Goal: Information Seeking & Learning: Check status

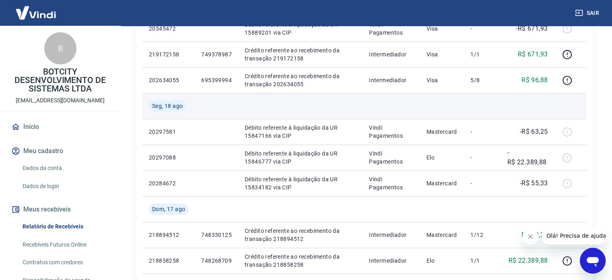
scroll to position [201, 0]
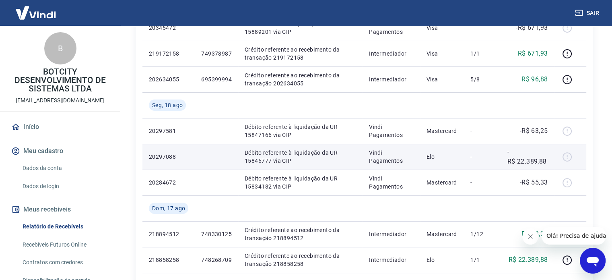
click at [525, 163] on p "-R$ 22.389,88" at bounding box center [527, 156] width 41 height 19
click at [567, 156] on div at bounding box center [570, 156] width 19 height 13
click at [231, 152] on td at bounding box center [216, 157] width 43 height 26
drag, startPoint x: 151, startPoint y: 158, endPoint x: 162, endPoint y: 163, distance: 13.0
click at [172, 158] on p "20297088" at bounding box center [168, 157] width 39 height 8
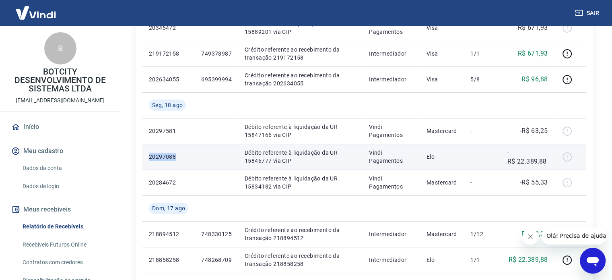
drag, startPoint x: 150, startPoint y: 159, endPoint x: 179, endPoint y: 160, distance: 29.0
click at [179, 160] on p "20297088" at bounding box center [168, 157] width 39 height 8
copy p "20297088"
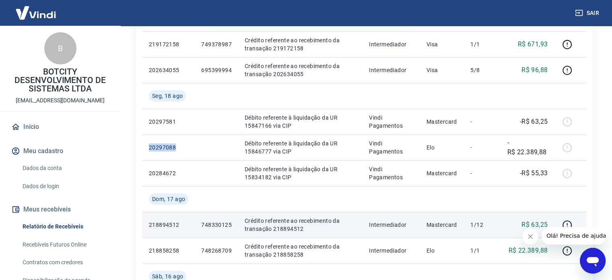
scroll to position [241, 0]
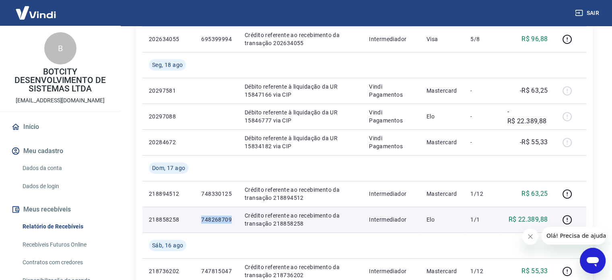
drag, startPoint x: 199, startPoint y: 221, endPoint x: 235, endPoint y: 218, distance: 36.3
click at [235, 218] on td "748268709" at bounding box center [216, 219] width 43 height 26
copy p "748268709"
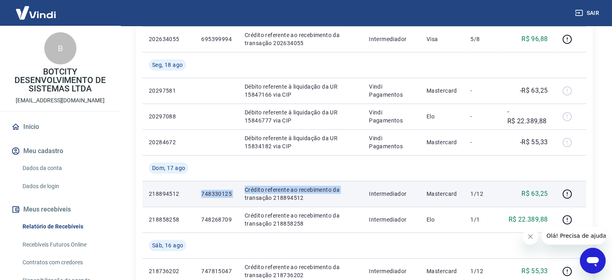
drag, startPoint x: 201, startPoint y: 193, endPoint x: 241, endPoint y: 198, distance: 39.7
click at [241, 198] on tr "218894512 748330125 Crédito referente ao recebimento da transação 218894512 Int…" at bounding box center [364, 194] width 444 height 26
click at [221, 198] on td "748330125" at bounding box center [216, 194] width 43 height 26
drag, startPoint x: 202, startPoint y: 193, endPoint x: 235, endPoint y: 194, distance: 32.2
click at [235, 194] on td "748330125" at bounding box center [216, 194] width 43 height 26
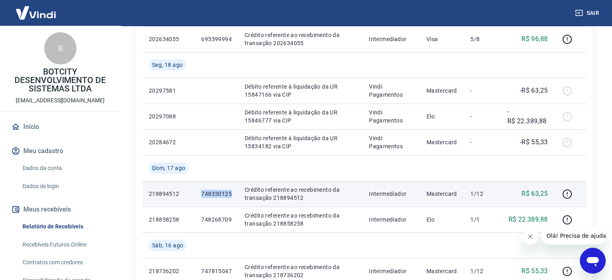
copy p "748330125"
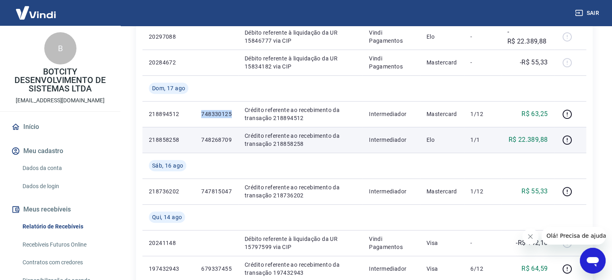
scroll to position [322, 0]
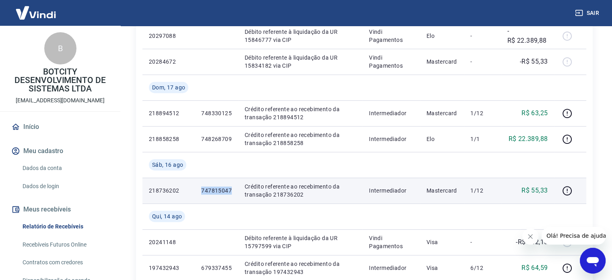
drag, startPoint x: 202, startPoint y: 192, endPoint x: 230, endPoint y: 188, distance: 28.5
click at [230, 188] on p "747815047" at bounding box center [216, 190] width 31 height 8
copy p "747815047"
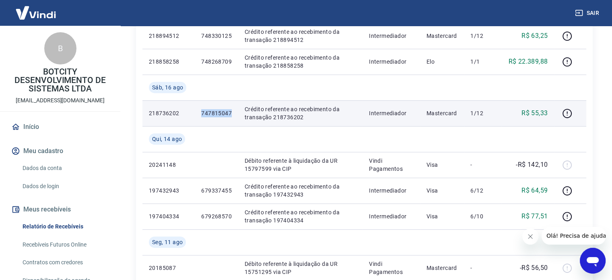
scroll to position [402, 0]
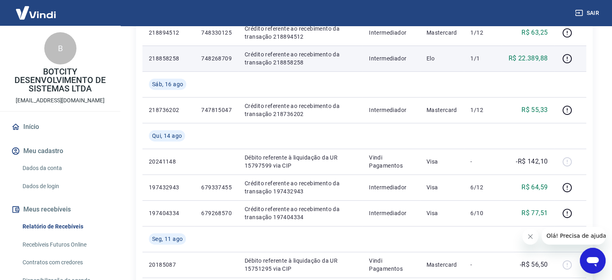
click at [204, 60] on p "748268709" at bounding box center [216, 58] width 31 height 8
drag, startPoint x: 200, startPoint y: 56, endPoint x: 230, endPoint y: 62, distance: 31.1
click at [230, 62] on td "748268709" at bounding box center [216, 58] width 43 height 26
copy p "748268709"
